Goal: Task Accomplishment & Management: Use online tool/utility

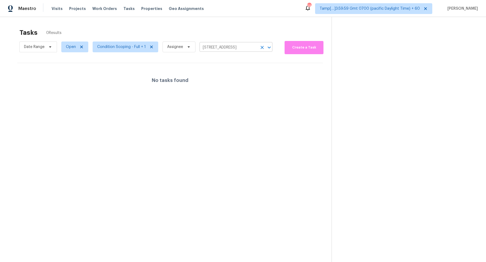
click at [217, 43] on input "[STREET_ADDRESS]" at bounding box center [228, 47] width 58 height 8
paste input "[STREET_ADDRESS]"
type input "[STREET_ADDRESS]"
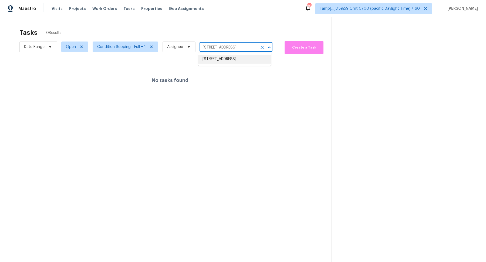
click at [226, 61] on li "[STREET_ADDRESS]" at bounding box center [234, 59] width 73 height 9
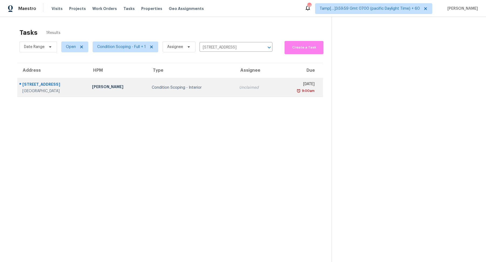
click at [209, 89] on div "Condition Scoping - Interior" at bounding box center [191, 87] width 79 height 5
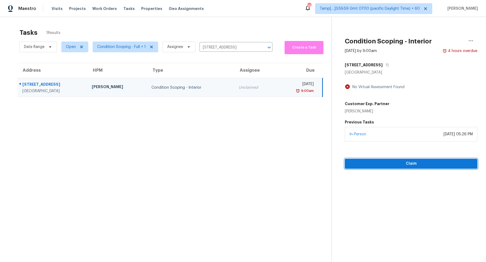
click at [358, 162] on span "Claim" at bounding box center [411, 163] width 124 height 7
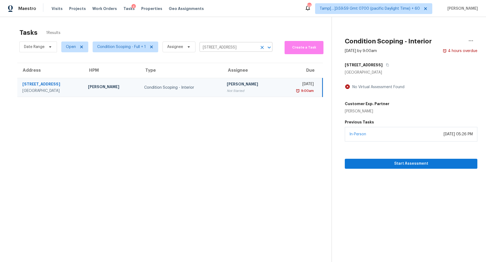
click at [220, 50] on input "[STREET_ADDRESS]" at bounding box center [228, 47] width 58 height 8
paste input "[STREET_ADDRESS]"
type input "[STREET_ADDRESS]"
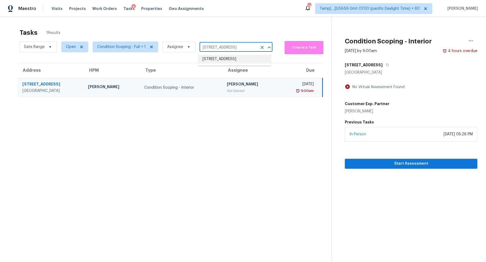
click at [225, 60] on li "[STREET_ADDRESS]" at bounding box center [234, 59] width 73 height 9
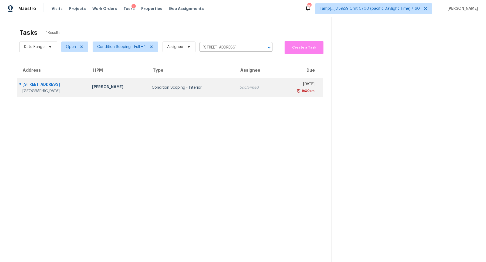
click at [200, 85] on div "Condition Scoping - Interior" at bounding box center [191, 87] width 79 height 5
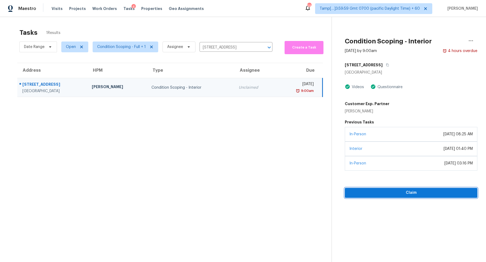
click at [385, 192] on span "Claim" at bounding box center [411, 193] width 124 height 7
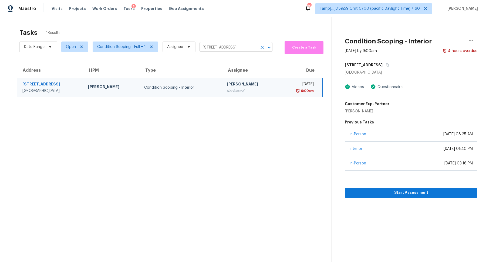
click at [215, 47] on input "[STREET_ADDRESS]" at bounding box center [228, 47] width 58 height 8
paste input "[STREET_ADDRESS][PERSON_NAME]"
type input "[STREET_ADDRESS][PERSON_NAME]"
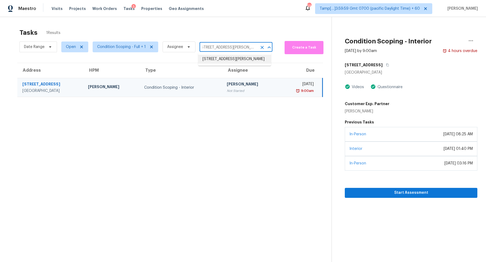
click at [225, 59] on li "[STREET_ADDRESS][PERSON_NAME]" at bounding box center [234, 59] width 73 height 9
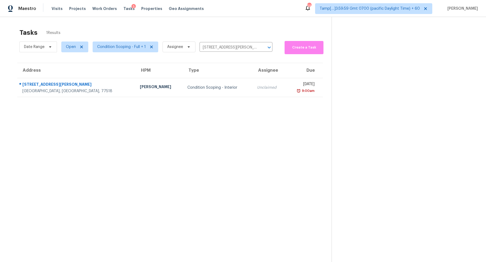
click at [193, 81] on td "Condition Scoping - Interior" at bounding box center [218, 87] width 70 height 19
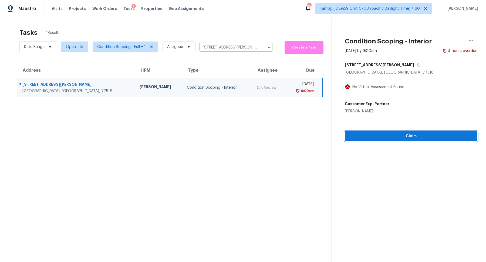
click at [369, 140] on button "Claim" at bounding box center [410, 136] width 132 height 10
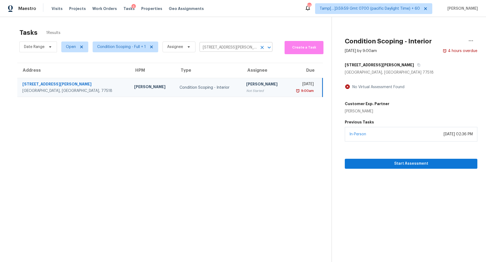
click at [210, 45] on input "[STREET_ADDRESS][PERSON_NAME]" at bounding box center [228, 47] width 58 height 8
paste input "[STREET_ADDRESS]"
type input "[STREET_ADDRESS]"
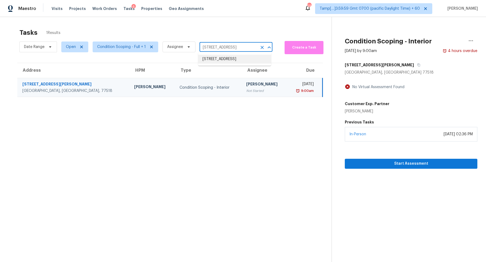
click at [217, 58] on li "[STREET_ADDRESS]" at bounding box center [234, 59] width 73 height 9
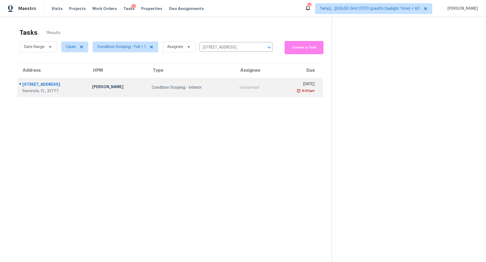
click at [193, 83] on td "Condition Scoping - Interior" at bounding box center [190, 87] width 87 height 19
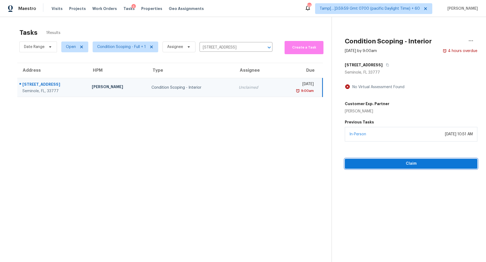
click at [393, 159] on button "Claim" at bounding box center [410, 164] width 132 height 10
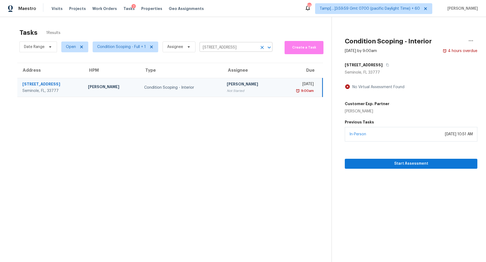
click at [227, 48] on input "[STREET_ADDRESS]" at bounding box center [228, 47] width 58 height 8
paste input "[STREET_ADDRESS][PERSON_NAME]"
click at [215, 48] on input "[STREET_ADDRESS][PERSON_NAME]" at bounding box center [228, 47] width 58 height 8
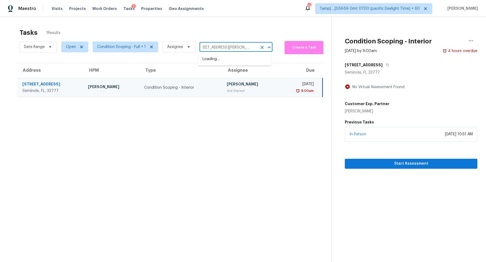
type input "[STREET_ADDRESS][PERSON_NAME]"
click at [232, 61] on li "[STREET_ADDRESS][PERSON_NAME]" at bounding box center [234, 59] width 73 height 9
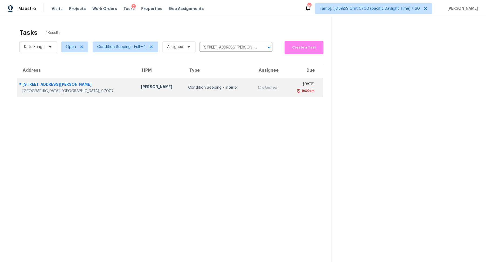
click at [253, 90] on td "Unclaimed" at bounding box center [269, 87] width 33 height 19
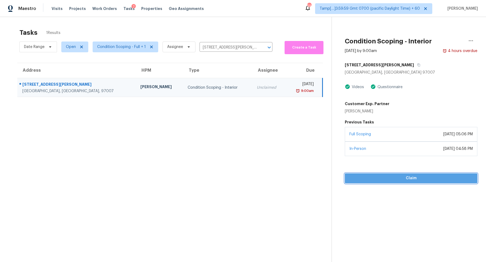
click at [375, 174] on button "Claim" at bounding box center [410, 178] width 132 height 10
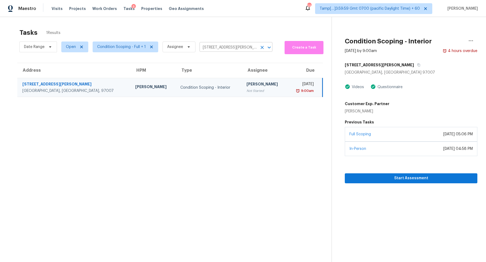
click at [218, 44] on input "[STREET_ADDRESS][PERSON_NAME]" at bounding box center [228, 47] width 58 height 8
paste input "[STREET_ADDRESS][PERSON_NAME][PERSON_NAME]"
type input "[STREET_ADDRESS][PERSON_NAME][PERSON_NAME]"
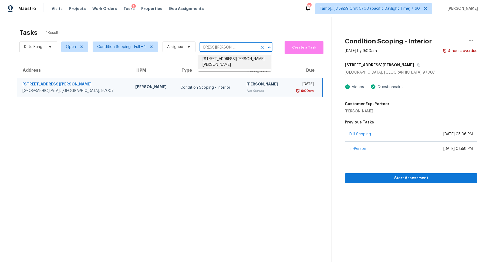
click at [239, 64] on li "[STREET_ADDRESS][PERSON_NAME][PERSON_NAME]" at bounding box center [234, 62] width 73 height 15
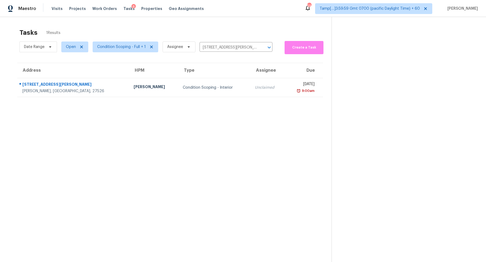
click at [178, 95] on td "Condition Scoping - Interior" at bounding box center [214, 87] width 72 height 19
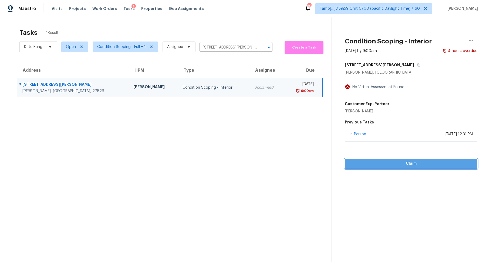
click at [388, 163] on span "Claim" at bounding box center [411, 163] width 124 height 7
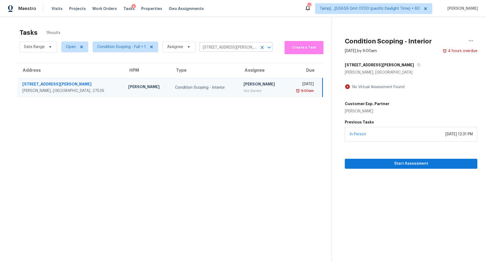
click at [223, 47] on input "[STREET_ADDRESS][PERSON_NAME][PERSON_NAME]" at bounding box center [228, 47] width 58 height 8
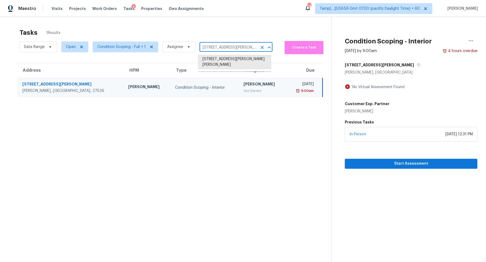
click at [223, 47] on input "[STREET_ADDRESS][PERSON_NAME][PERSON_NAME]" at bounding box center [228, 47] width 58 height 8
paste input "[STREET_ADDRESS]"
type input "[STREET_ADDRESS]"
click at [221, 63] on li "[STREET_ADDRESS]" at bounding box center [234, 59] width 73 height 9
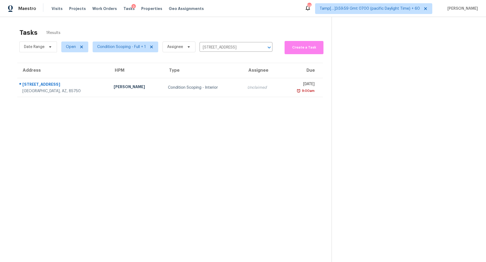
click at [202, 91] on td "Condition Scoping - Interior" at bounding box center [203, 87] width 80 height 19
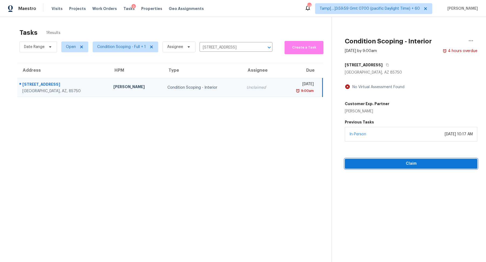
click at [399, 166] on span "Claim" at bounding box center [411, 163] width 124 height 7
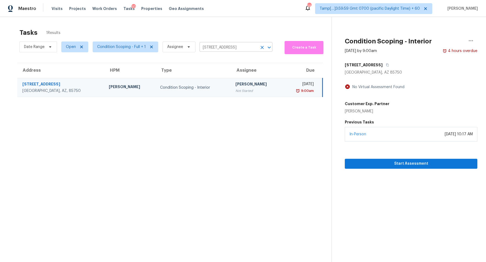
click at [226, 47] on input "[STREET_ADDRESS]" at bounding box center [228, 47] width 58 height 8
paste input "[STREET_ADDRESS]"
type input "[STREET_ADDRESS]"
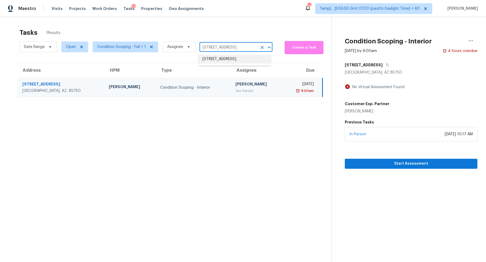
click at [224, 58] on li "[STREET_ADDRESS]" at bounding box center [234, 59] width 73 height 9
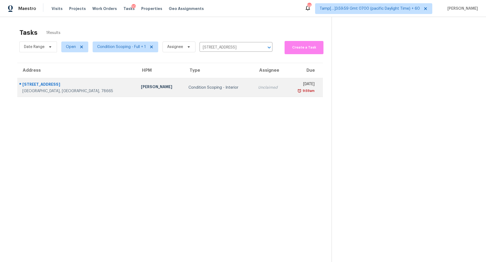
click at [189, 90] on td "Condition Scoping - Interior" at bounding box center [219, 87] width 70 height 19
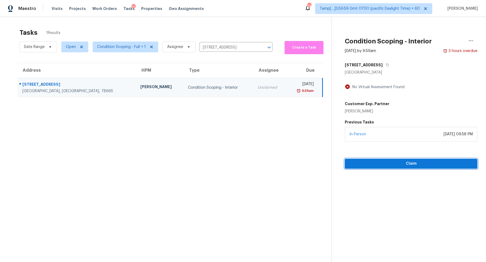
click at [408, 164] on span "Claim" at bounding box center [411, 163] width 124 height 7
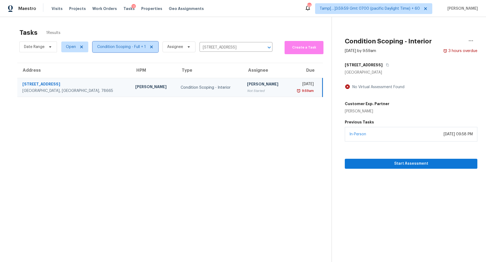
click at [114, 52] on span "Condition Scoping - Full + 1" at bounding box center [126, 47] width 66 height 11
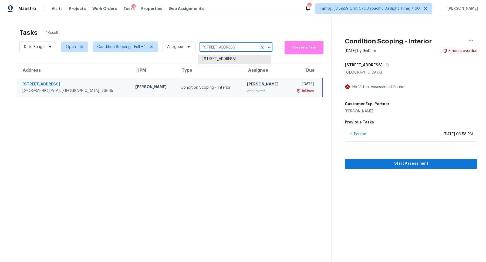
click at [227, 49] on input "[STREET_ADDRESS]" at bounding box center [228, 47] width 58 height 8
click at [262, 49] on icon "Clear" at bounding box center [261, 47] width 5 height 5
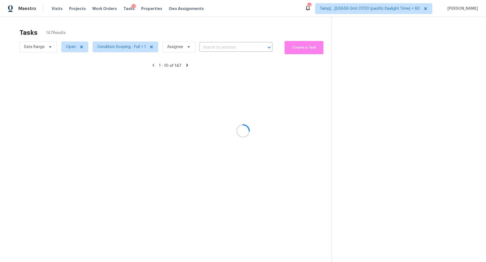
click at [114, 48] on div at bounding box center [243, 131] width 486 height 262
click at [116, 49] on div at bounding box center [243, 131] width 486 height 262
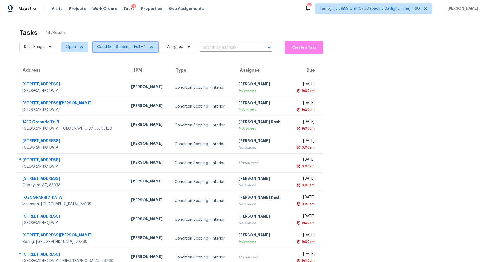
click at [116, 49] on span "Condition Scoping - Full + 1" at bounding box center [121, 46] width 49 height 5
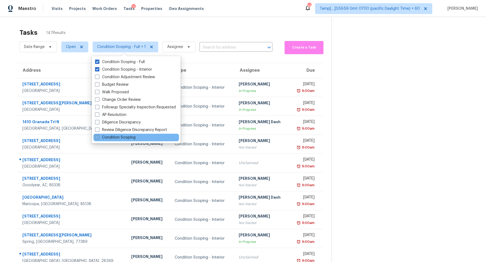
click at [120, 137] on label "Condition Scoping" at bounding box center [115, 137] width 40 height 5
click at [98, 137] on input "Condition Scoping" at bounding box center [97, 137] width 4 height 4
checkbox input "true"
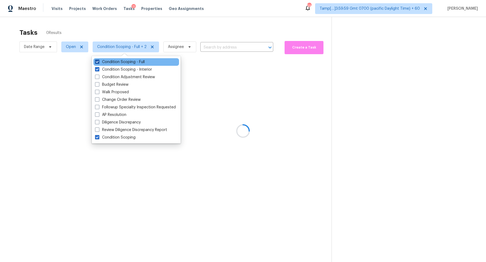
click at [119, 61] on label "Condition Scoping - Full" at bounding box center [120, 61] width 50 height 5
click at [98, 61] on input "Condition Scoping - Full" at bounding box center [97, 61] width 4 height 4
checkbox input "false"
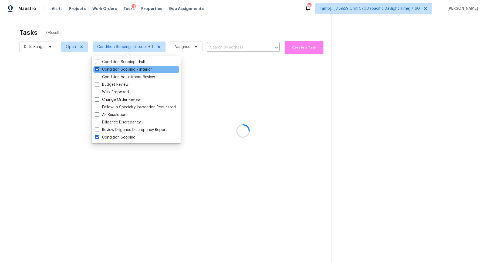
click at [118, 70] on label "Condition Scoping - Interior" at bounding box center [123, 69] width 57 height 5
click at [98, 70] on input "Condition Scoping - Interior" at bounding box center [97, 69] width 4 height 4
checkbox input "false"
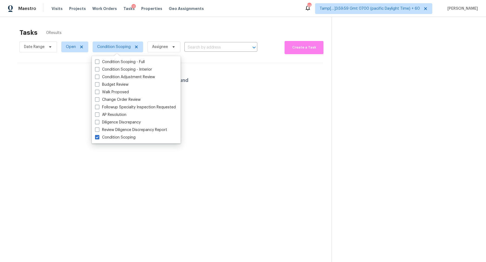
click at [181, 29] on div "Tasks 0 Results" at bounding box center [175, 33] width 312 height 14
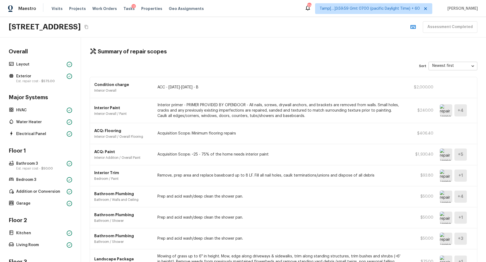
scroll to position [56, 0]
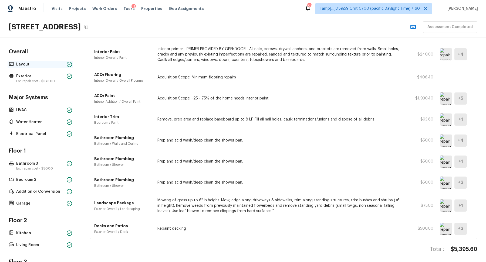
click at [46, 66] on p "Layout" at bounding box center [40, 64] width 48 height 5
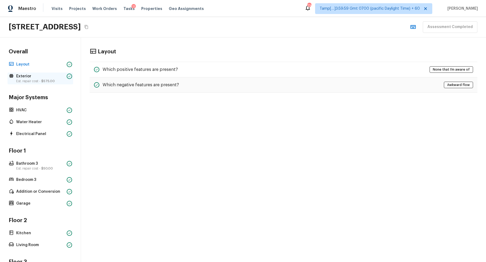
click at [47, 78] on p "Exterior" at bounding box center [40, 76] width 48 height 5
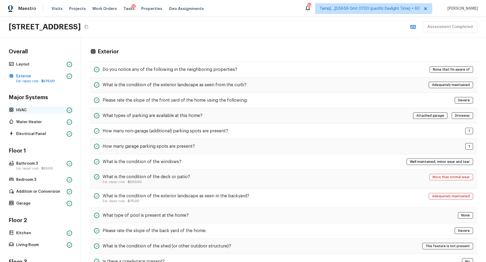
click at [50, 107] on div "HVAC" at bounding box center [41, 111] width 66 height 8
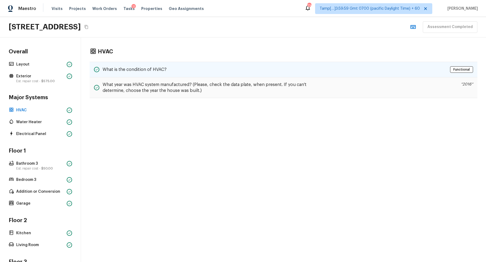
click at [189, 74] on div "What is the condition of HVAC? Functional" at bounding box center [283, 70] width 387 height 16
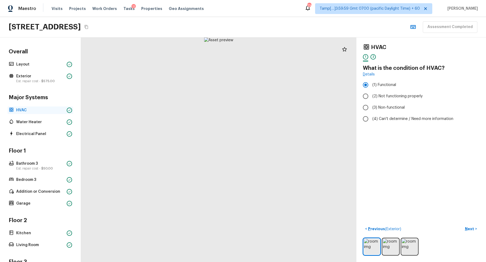
click at [30, 108] on p "HVAC" at bounding box center [40, 110] width 48 height 5
